Goal: Check status: Check status

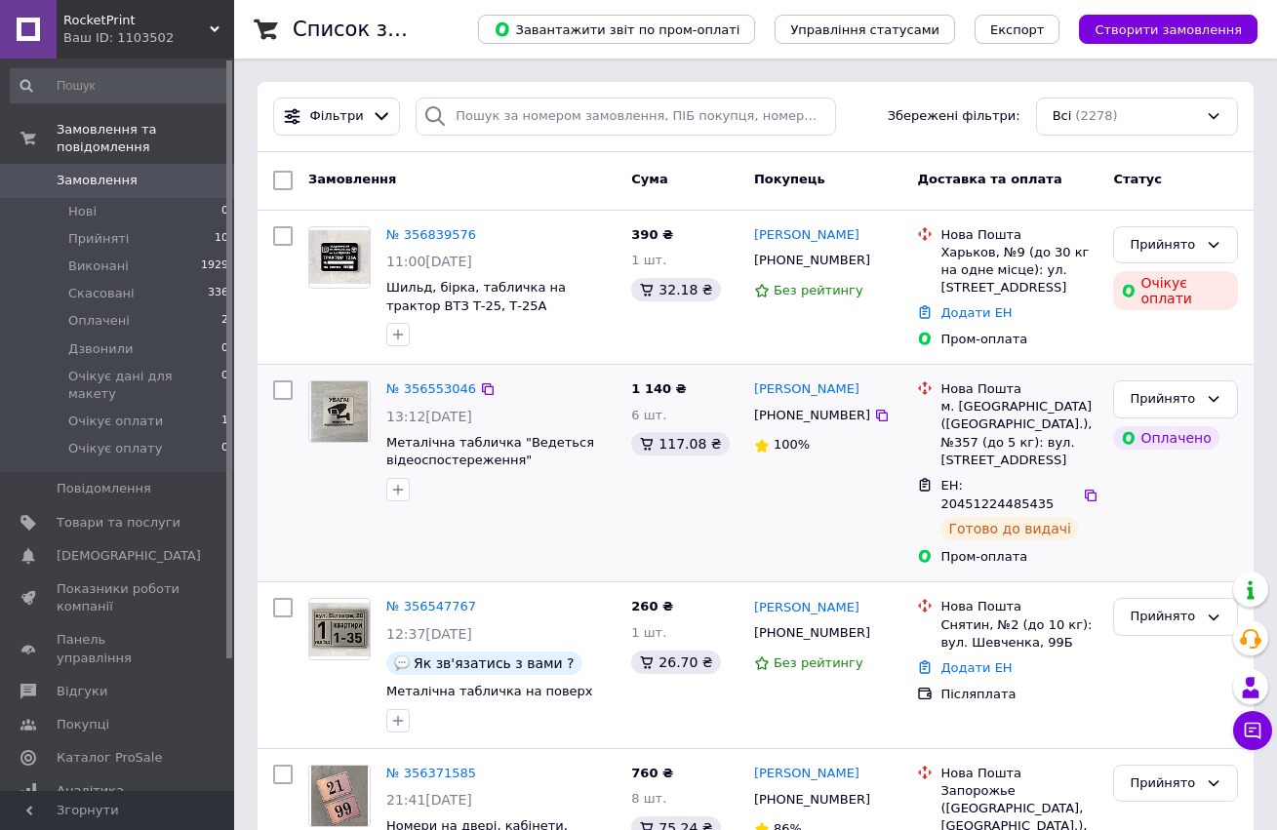
scroll to position [4, 0]
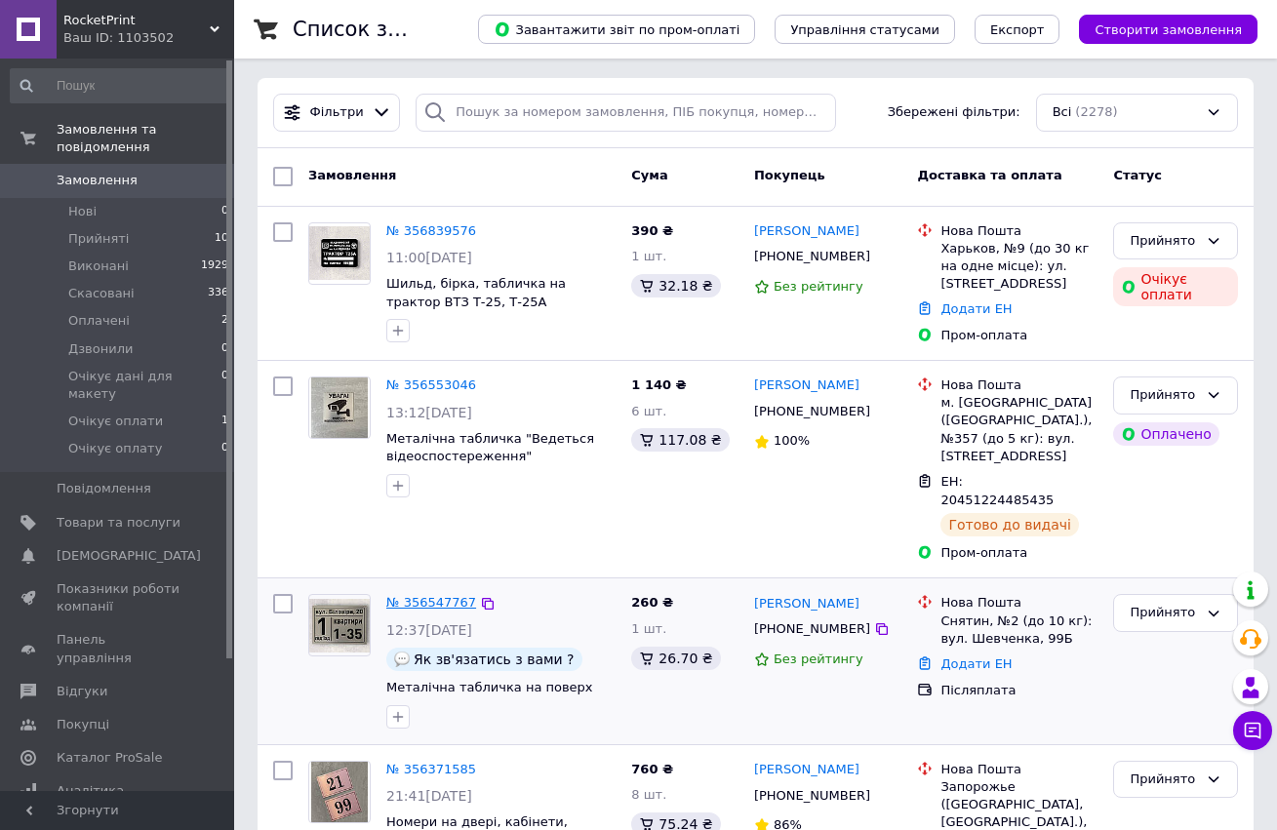
click at [425, 595] on link "№ 356547767" at bounding box center [431, 602] width 90 height 15
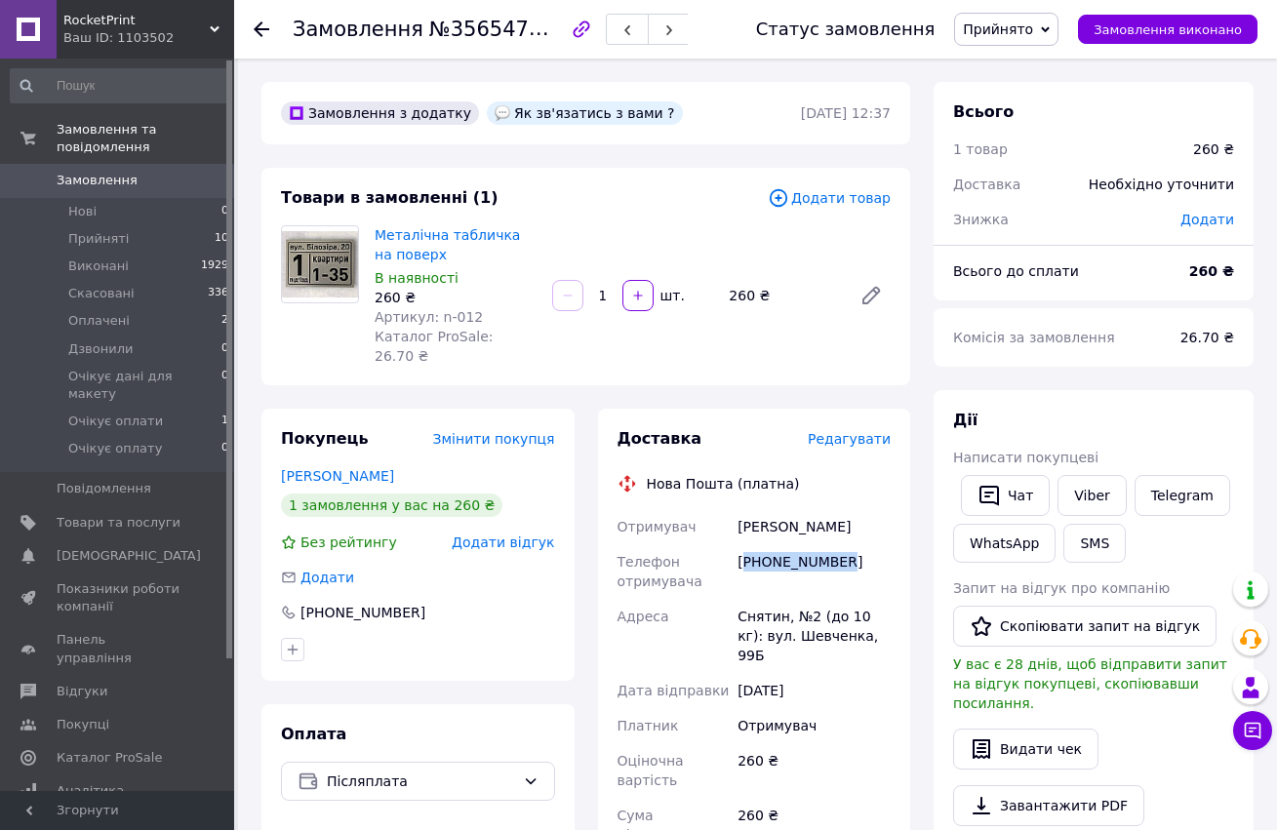
drag, startPoint x: 746, startPoint y: 541, endPoint x: 867, endPoint y: 533, distance: 121.2
click at [867, 544] on div "[PHONE_NUMBER]" at bounding box center [813, 571] width 161 height 55
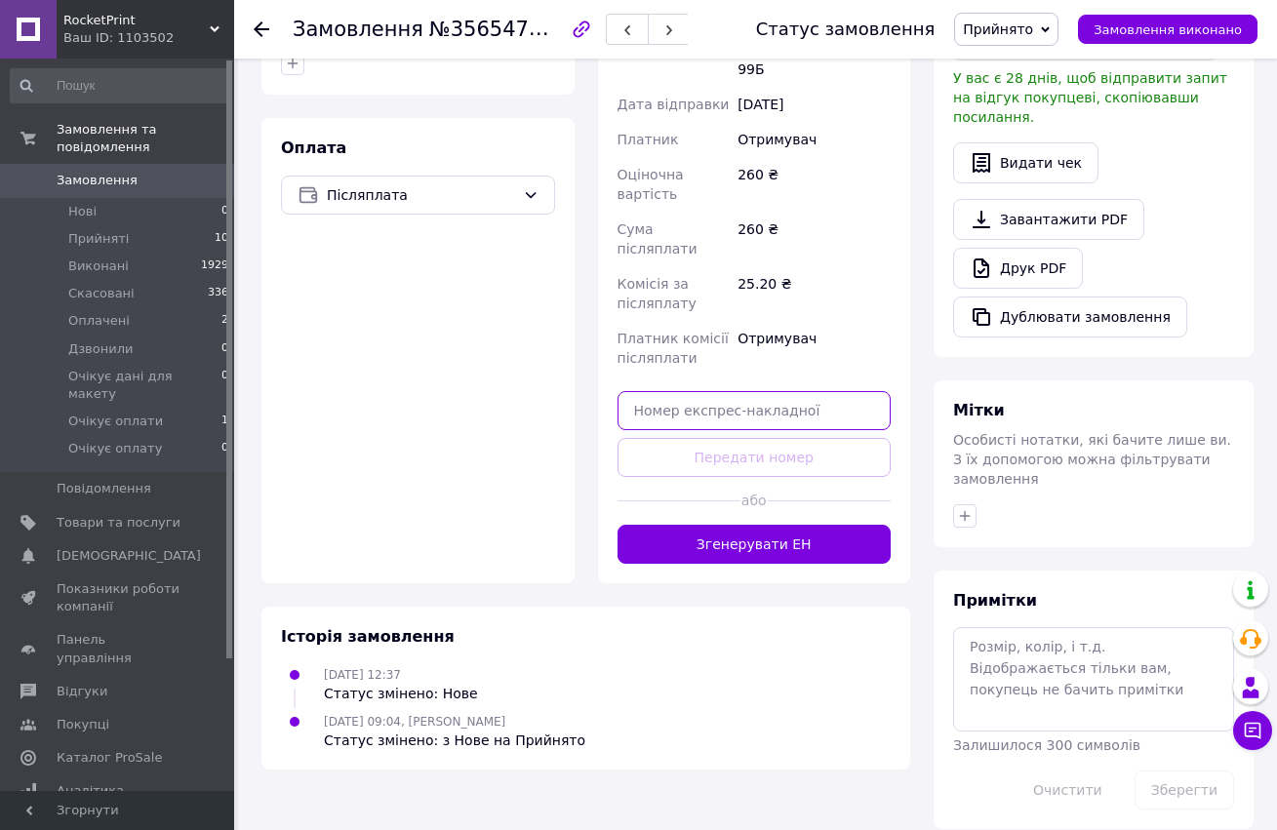
click at [747, 391] on input "text" at bounding box center [754, 410] width 274 height 39
paste input "20451225137197"
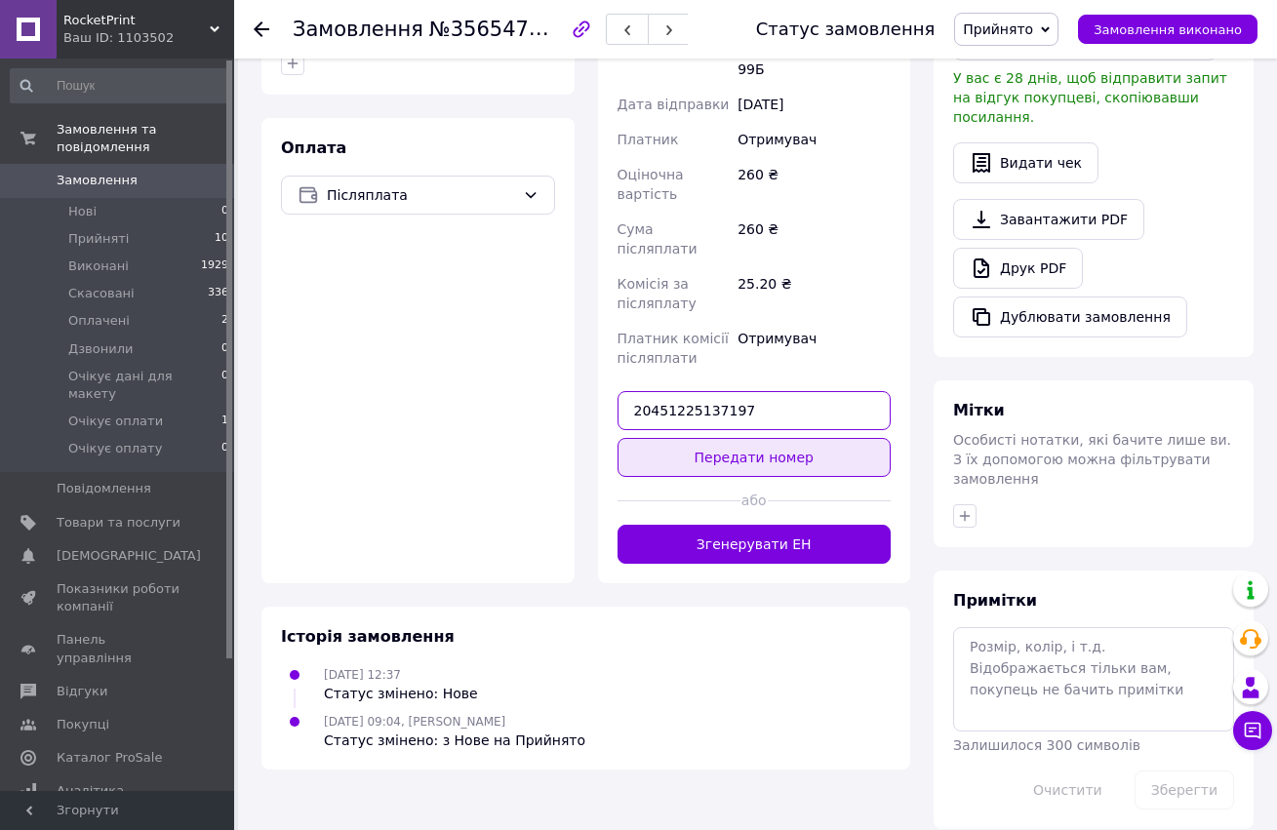
type input "20451225137197"
click at [759, 438] on button "Передати номер" at bounding box center [754, 457] width 274 height 39
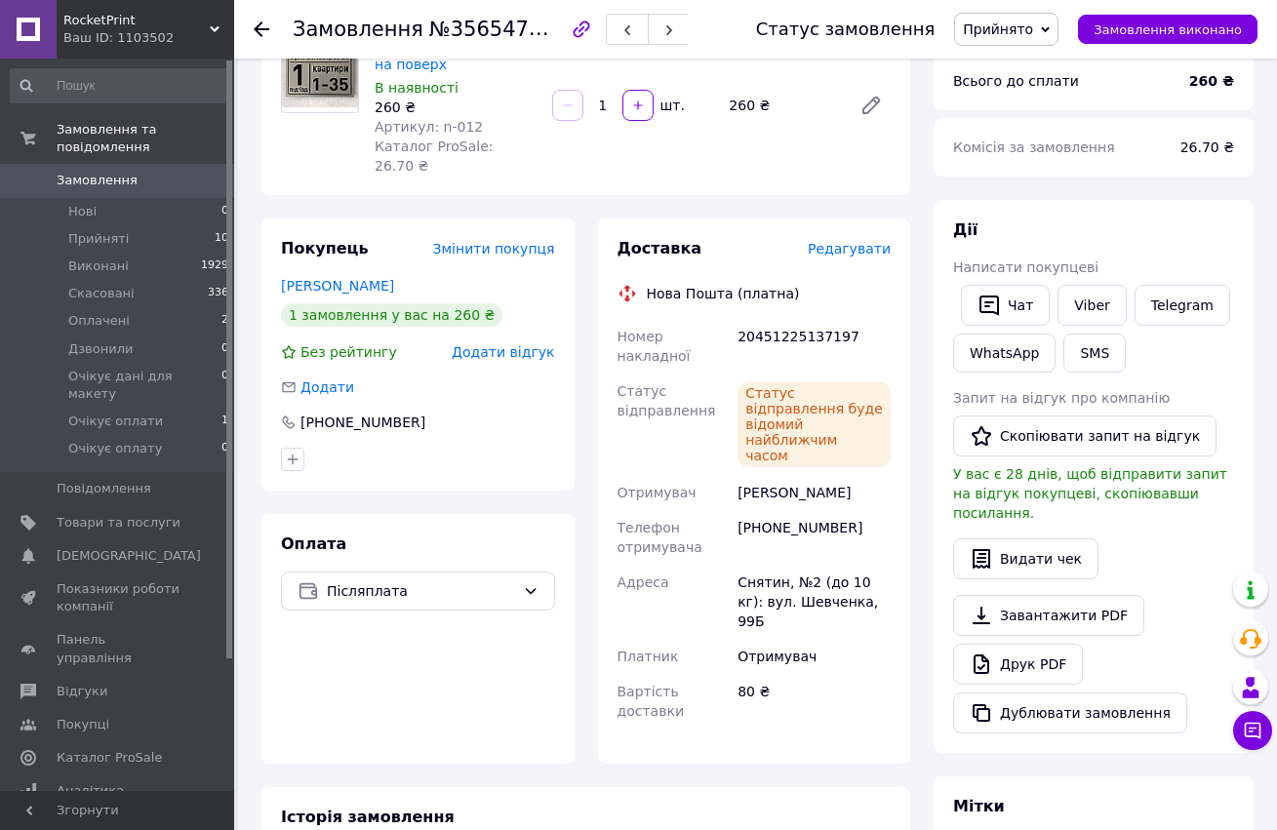
scroll to position [186, 0]
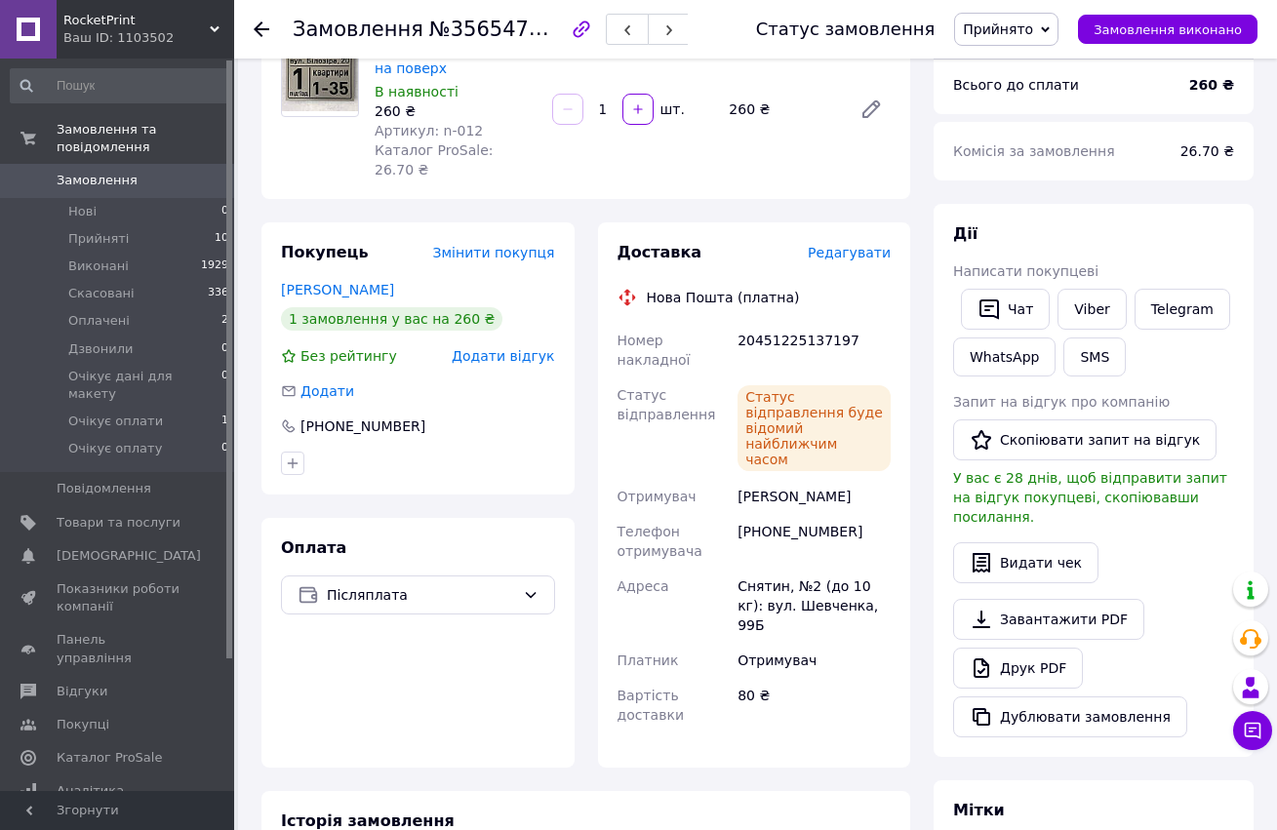
click at [267, 28] on use at bounding box center [262, 29] width 16 height 16
